Goal: Task Accomplishment & Management: Use online tool/utility

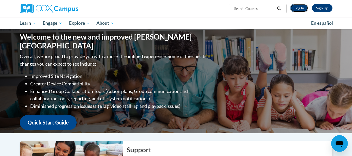
click at [298, 6] on link "Log In" at bounding box center [300, 8] width 18 height 8
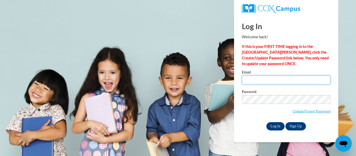
type input "moriahm0823@gmail.com"
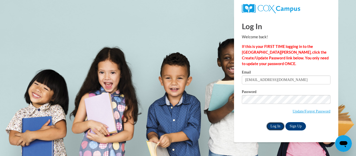
click at [271, 123] on input "Log In" at bounding box center [276, 126] width 18 height 8
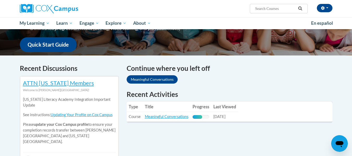
scroll to position [127, 0]
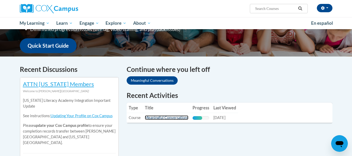
click at [164, 118] on link "Meaningful Conversations" at bounding box center [167, 118] width 44 height 4
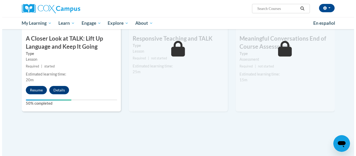
scroll to position [315, 0]
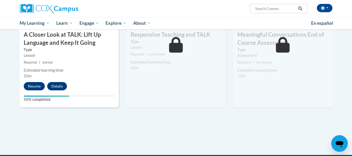
click at [37, 82] on div "4 A Closer Look at TALK: Lift Up Language and Keep It Going Type Lesson Require…" at bounding box center [69, 40] width 99 height 135
click at [34, 84] on button "Resume" at bounding box center [34, 86] width 21 height 8
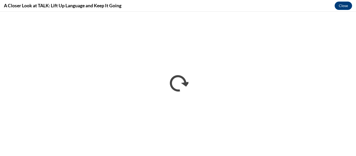
scroll to position [0, 0]
